Goal: Book appointment/travel/reservation

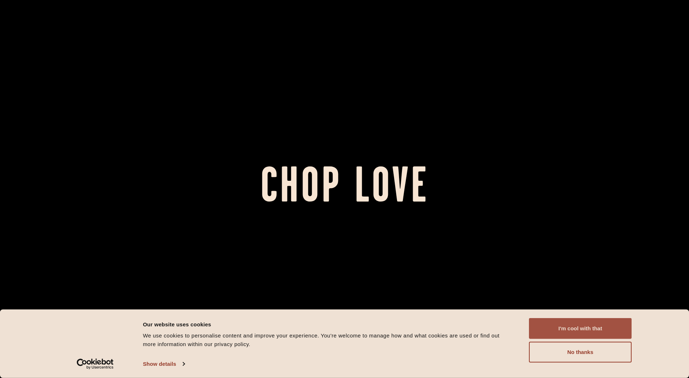
click at [565, 326] on button "I'm cool with that" at bounding box center [580, 328] width 103 height 21
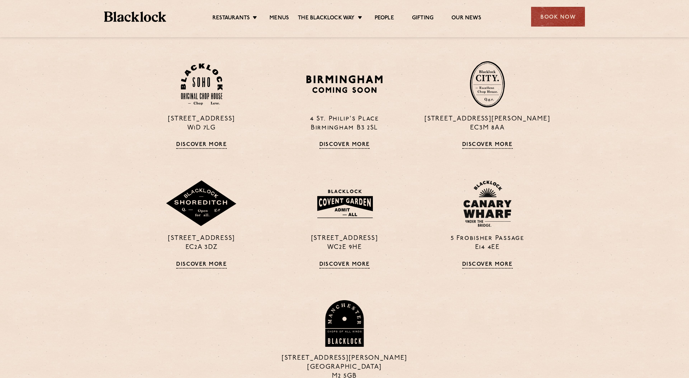
scroll to position [606, 0]
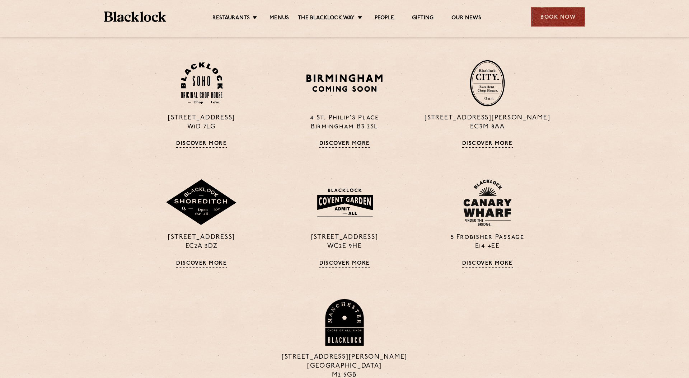
click at [557, 15] on div "Book Now" at bounding box center [558, 17] width 54 height 20
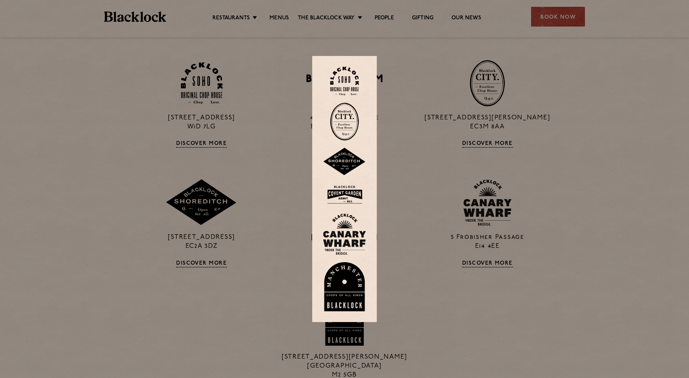
click at [406, 264] on div at bounding box center [344, 189] width 689 height 378
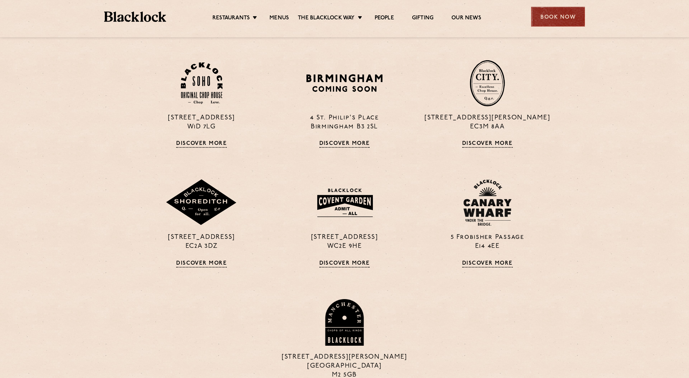
click at [559, 18] on div "Book Now" at bounding box center [558, 17] width 54 height 20
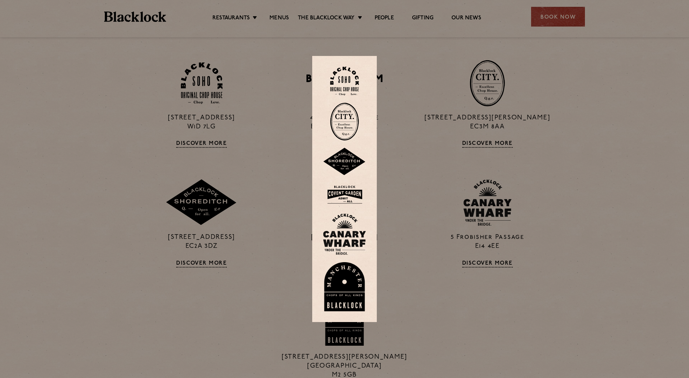
click at [345, 84] on img at bounding box center [344, 81] width 29 height 29
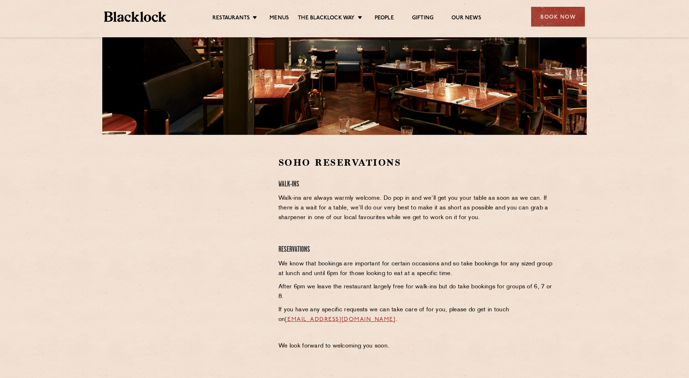
scroll to position [170, 0]
